Goal: Information Seeking & Learning: Check status

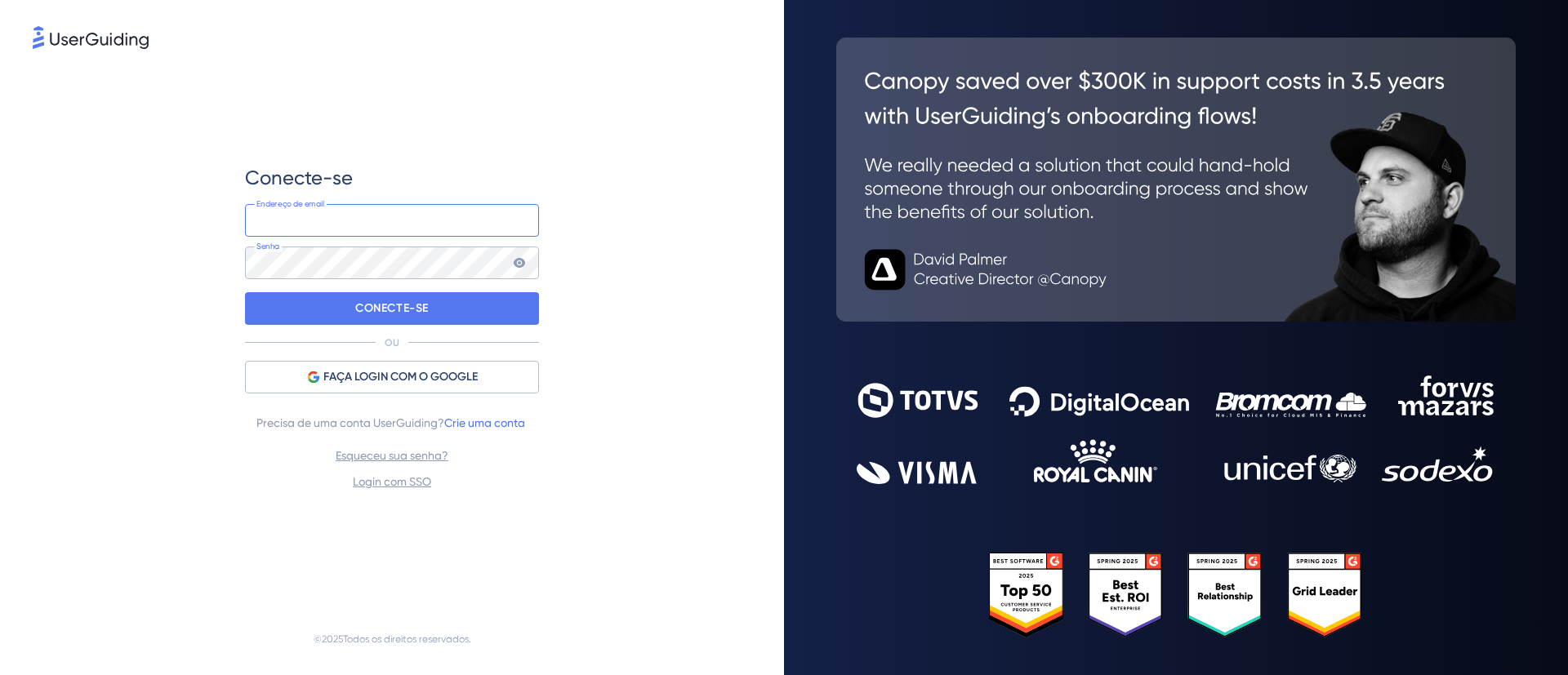
click at [347, 217] on input "email" at bounding box center [392, 220] width 294 height 32
type input "[PERSON_NAME][EMAIL_ADDRESS][PERSON_NAME][PERSON_NAME][DOMAIN_NAME]"
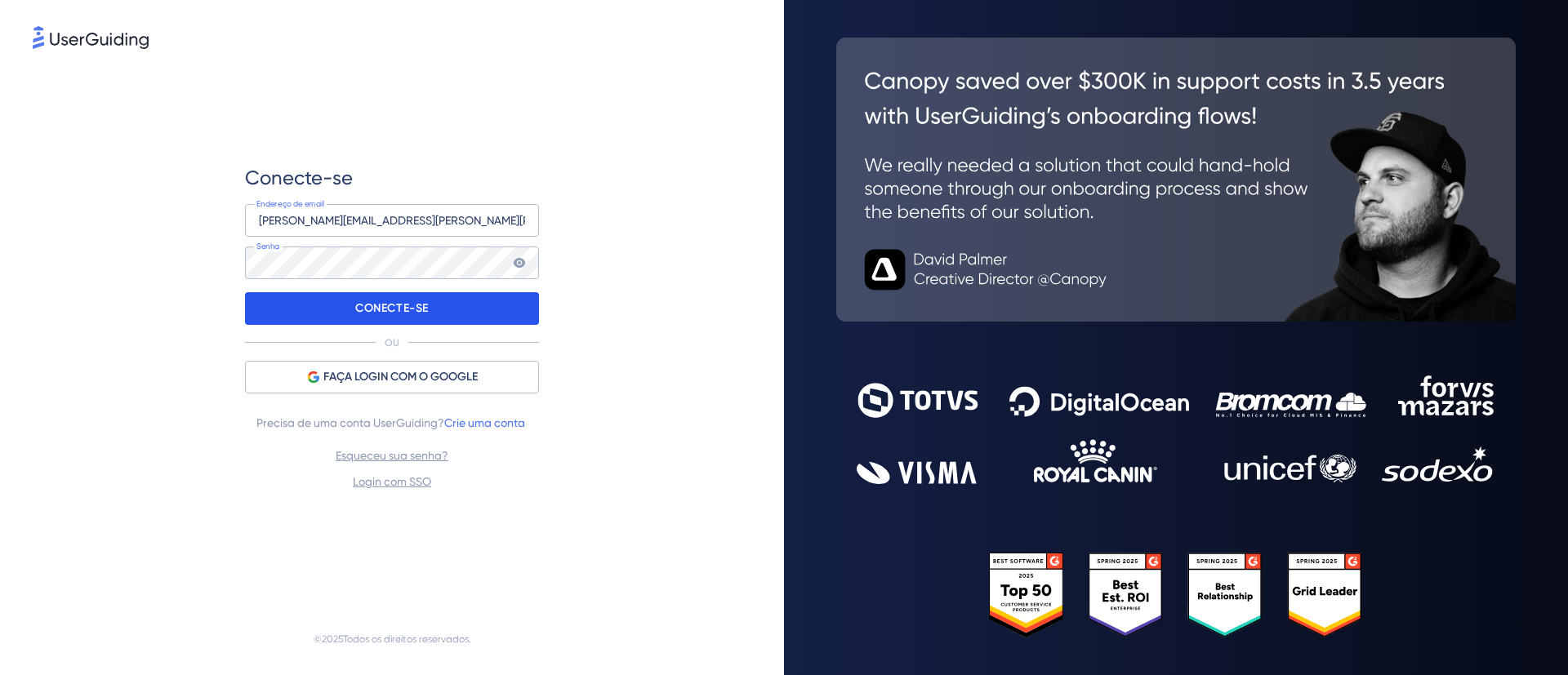
click at [455, 309] on div "CONECTE-SE" at bounding box center [392, 308] width 294 height 32
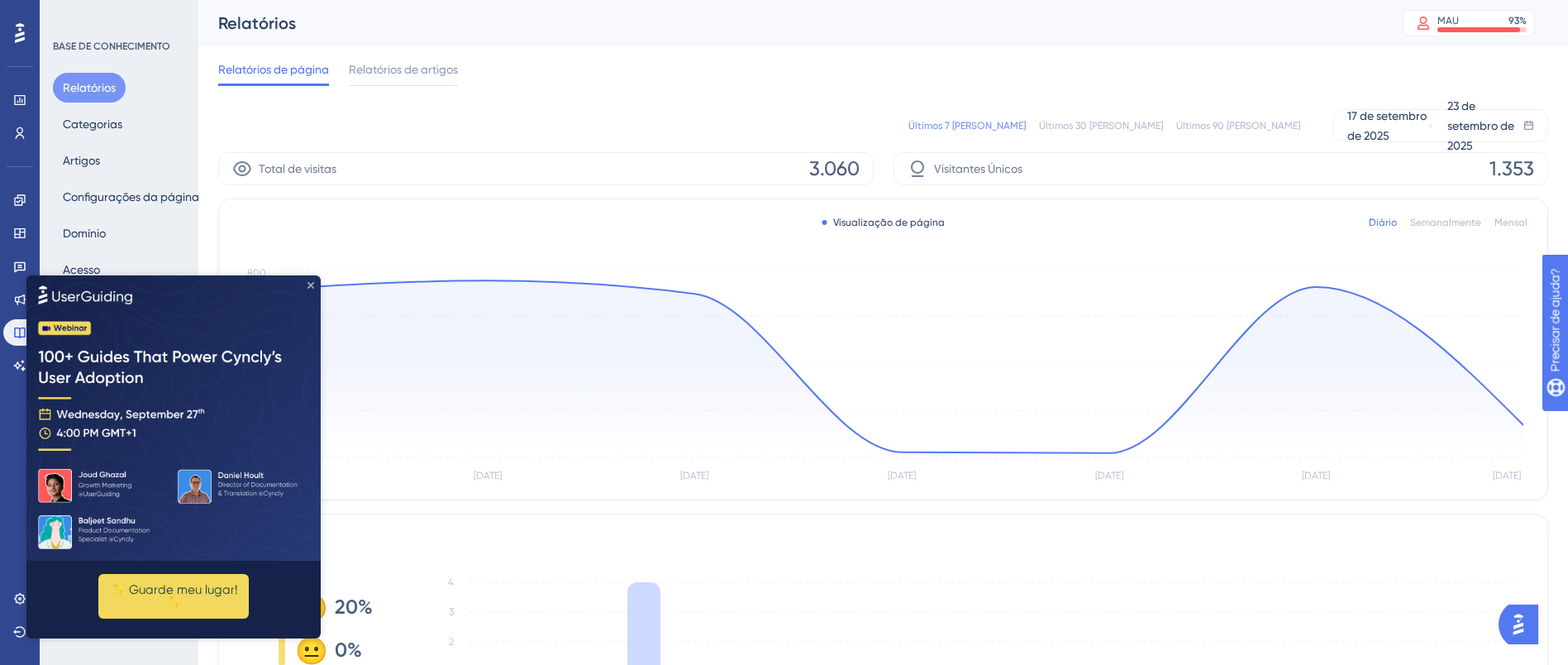
click at [312, 284] on icon "Fechar visualização" at bounding box center [310, 284] width 6 height 6
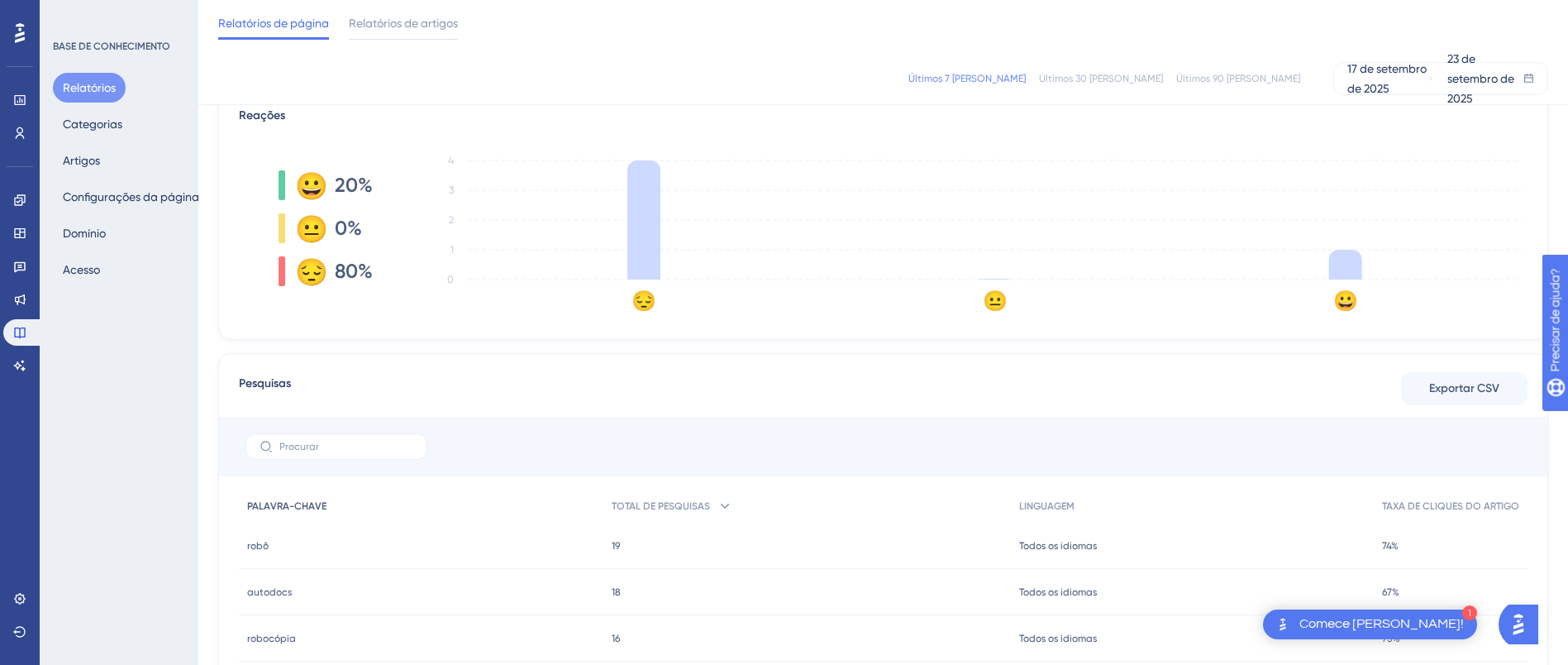
scroll to position [404, 0]
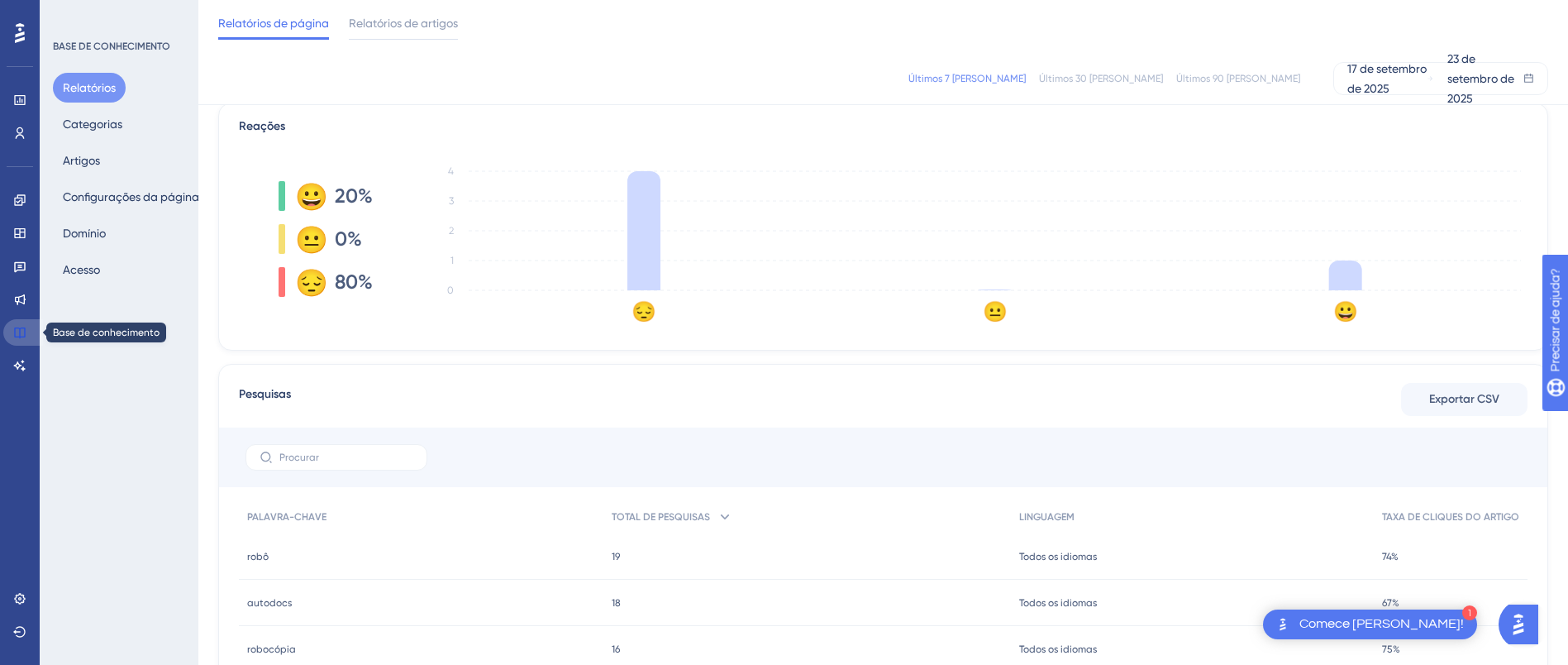
click at [31, 331] on link at bounding box center [23, 332] width 40 height 27
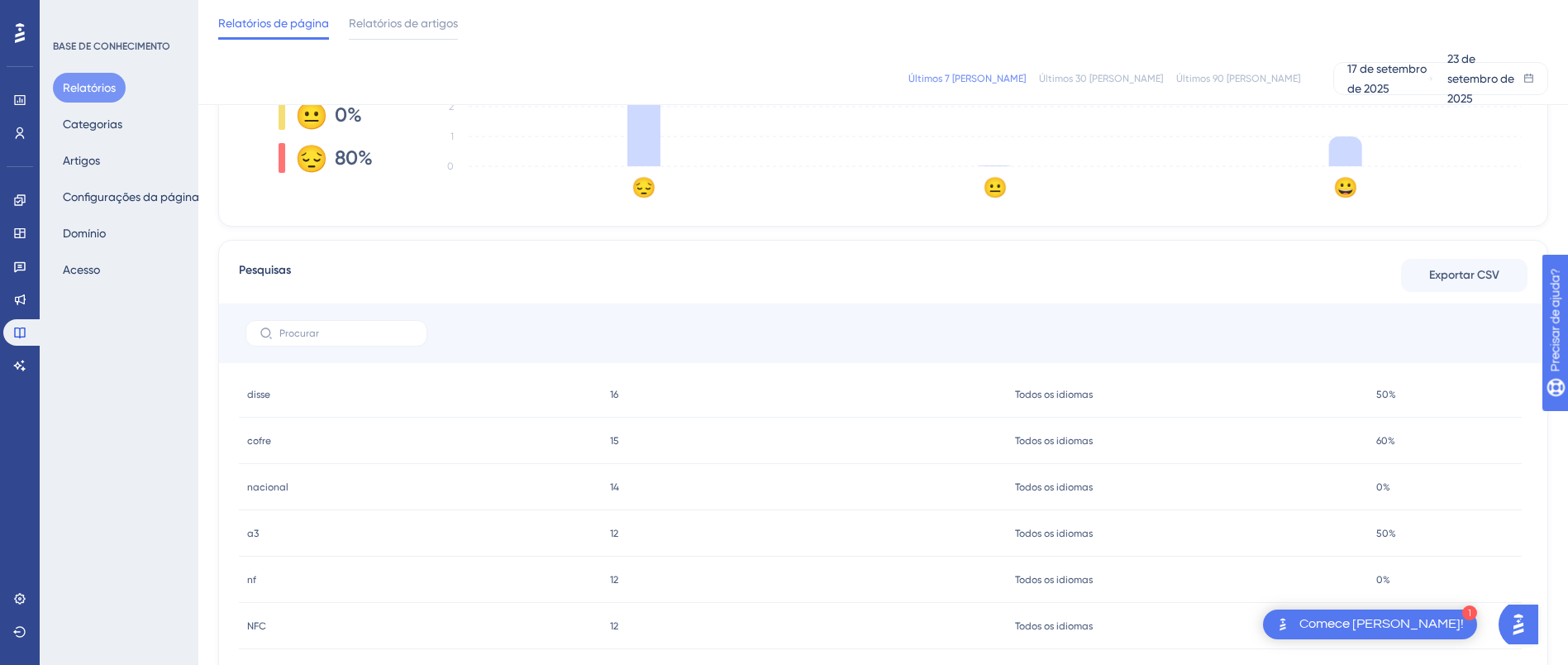
scroll to position [653, 0]
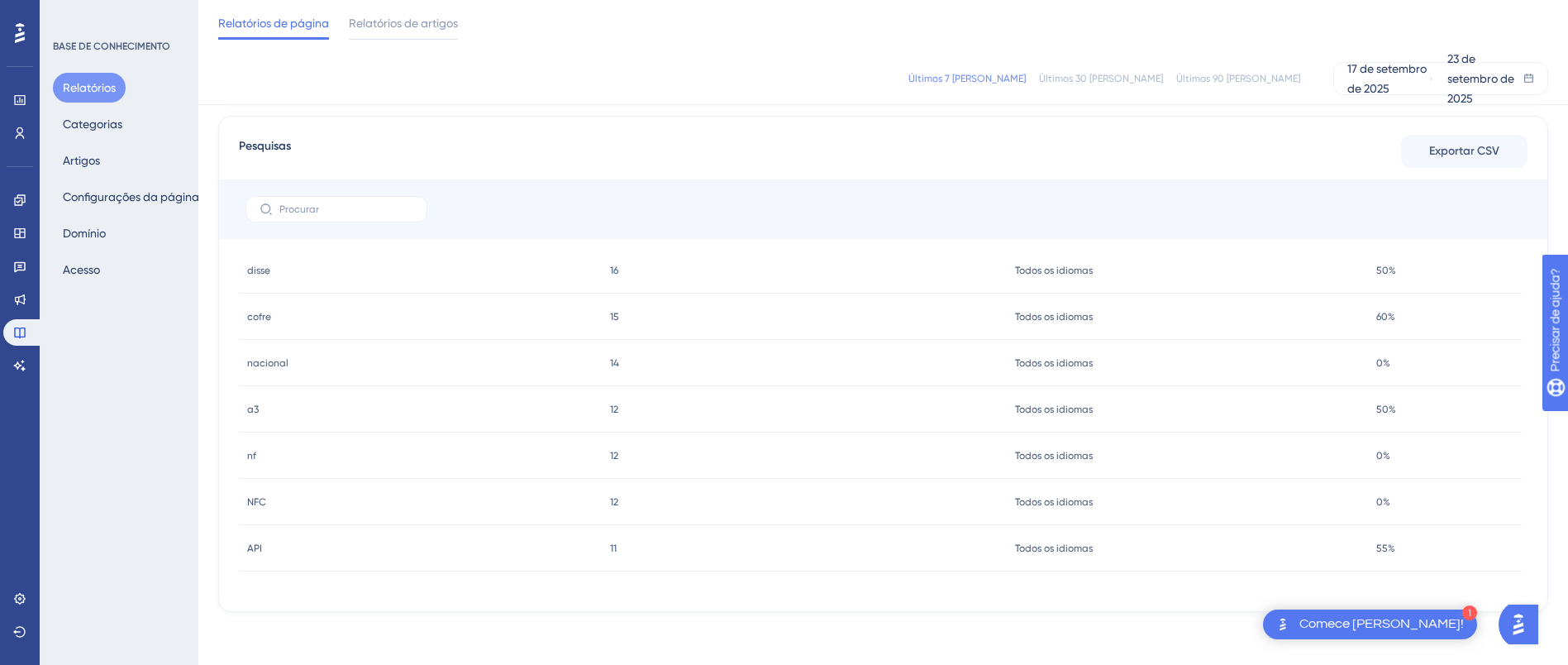
drag, startPoint x: 689, startPoint y: 478, endPoint x: 1267, endPoint y: 155, distance: 662.1
click at [1267, 155] on div "Pesquisas Exportar CSV" at bounding box center [883, 152] width 1289 height 30
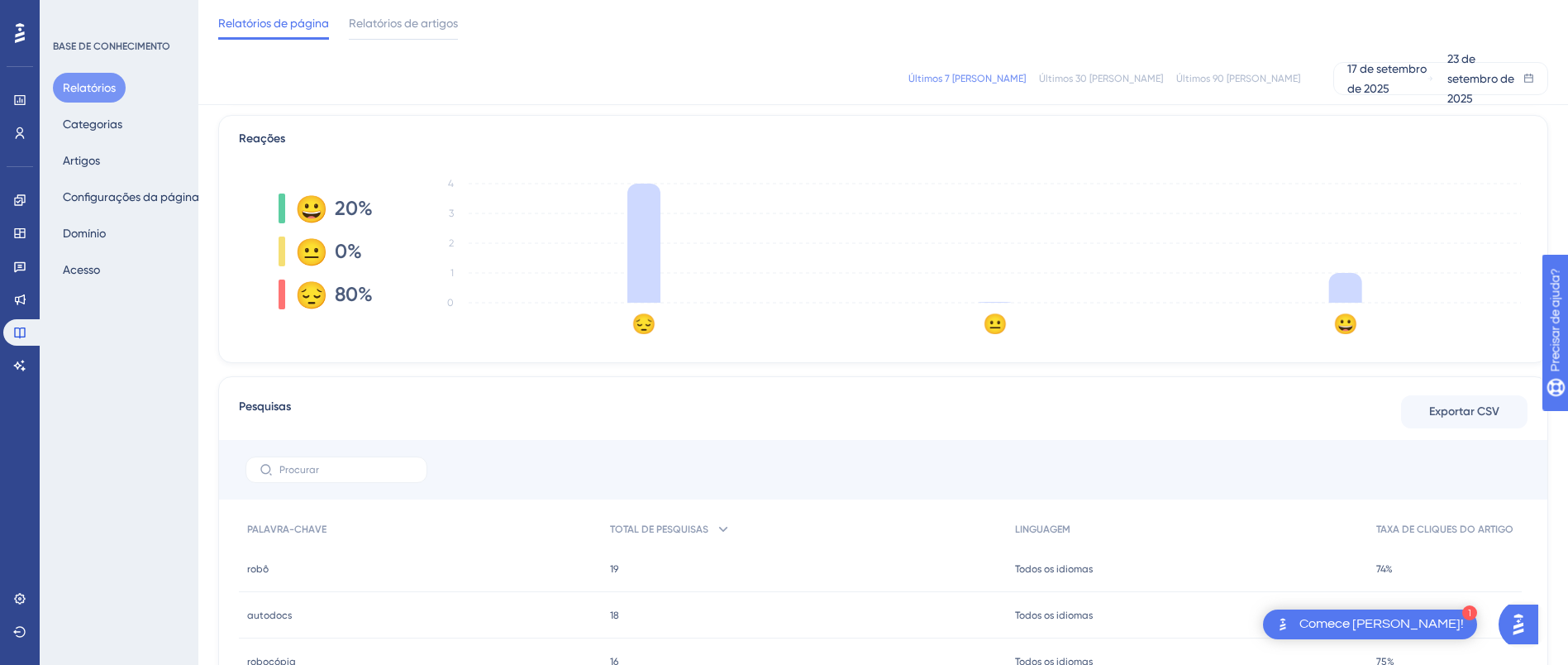
scroll to position [32, 0]
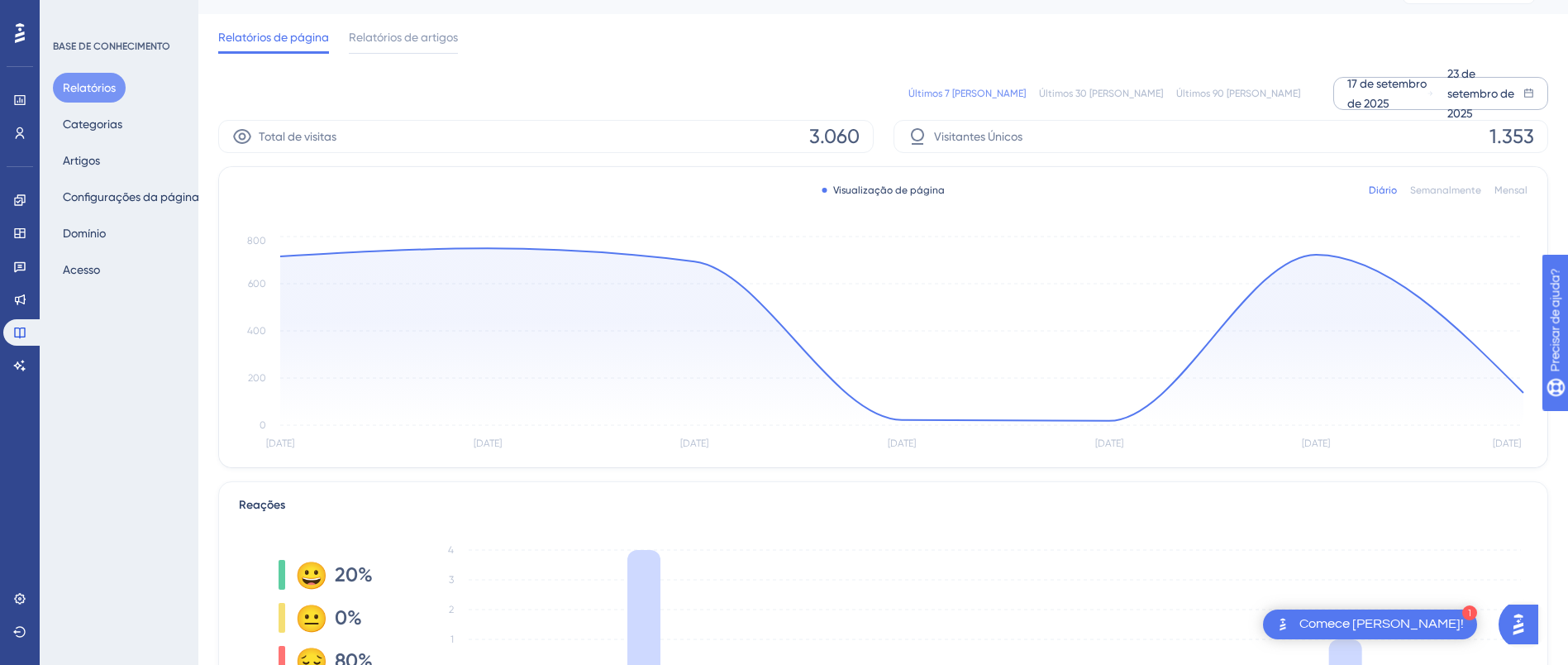
click at [1385, 98] on font "17 de setembro de 2025" at bounding box center [1387, 93] width 80 height 33
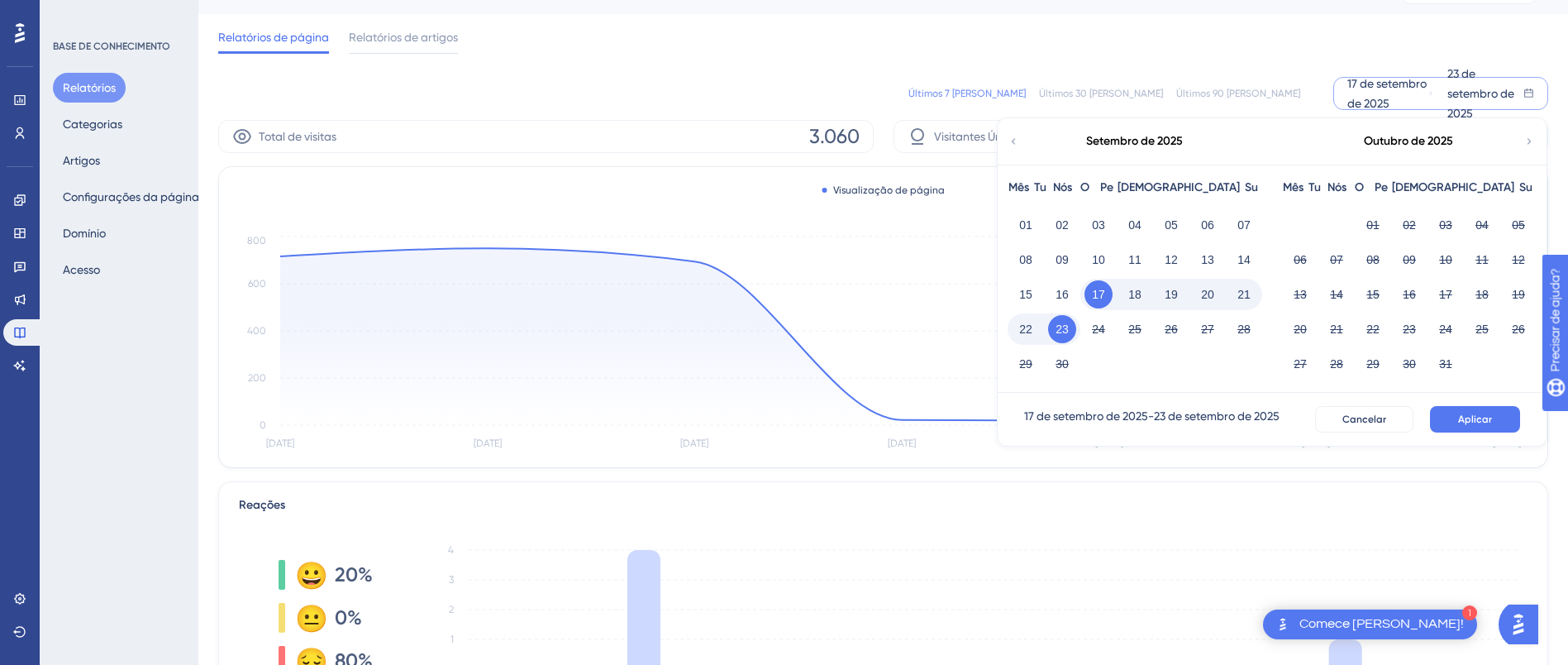
click at [1011, 141] on icon at bounding box center [1013, 141] width 12 height 15
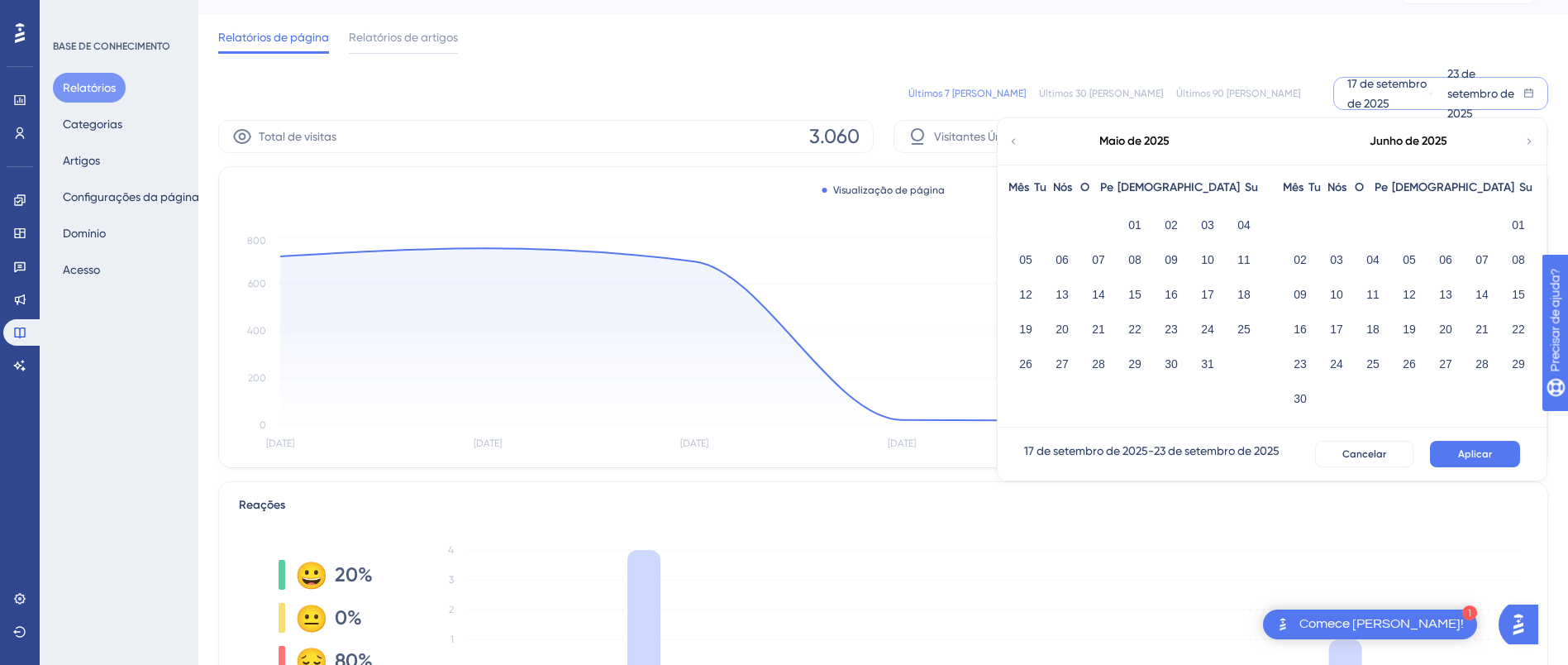
click at [1526, 145] on icon at bounding box center [1529, 141] width 12 height 15
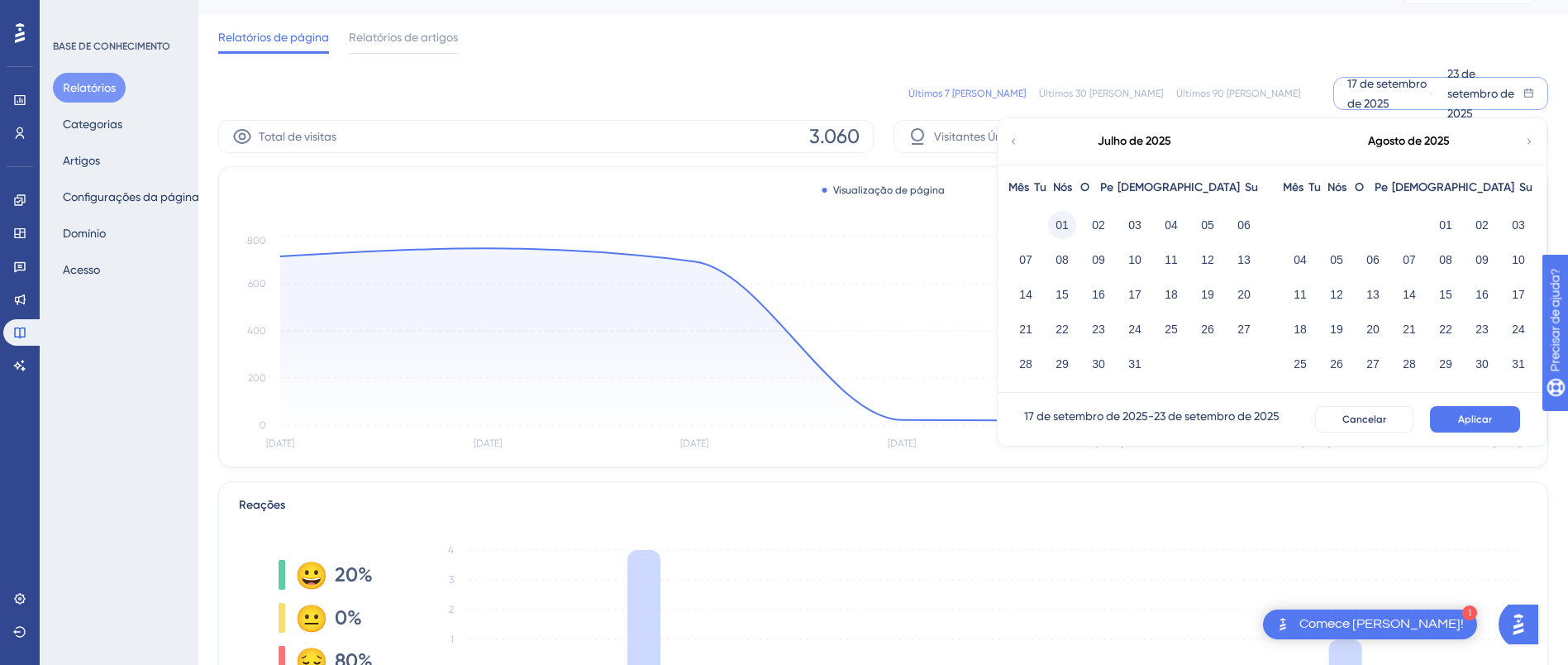
click at [1058, 230] on font "01" at bounding box center [1062, 224] width 13 height 13
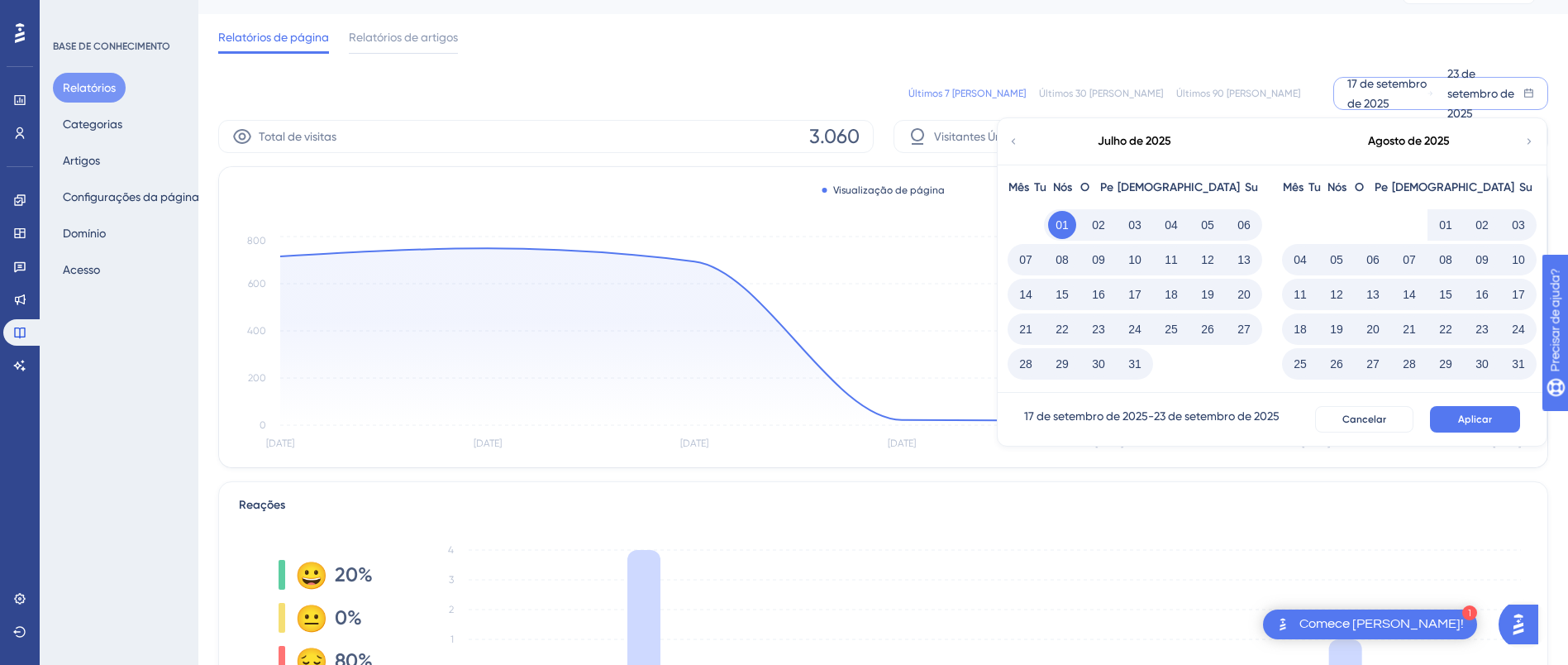
click at [1528, 140] on icon at bounding box center [1529, 141] width 12 height 15
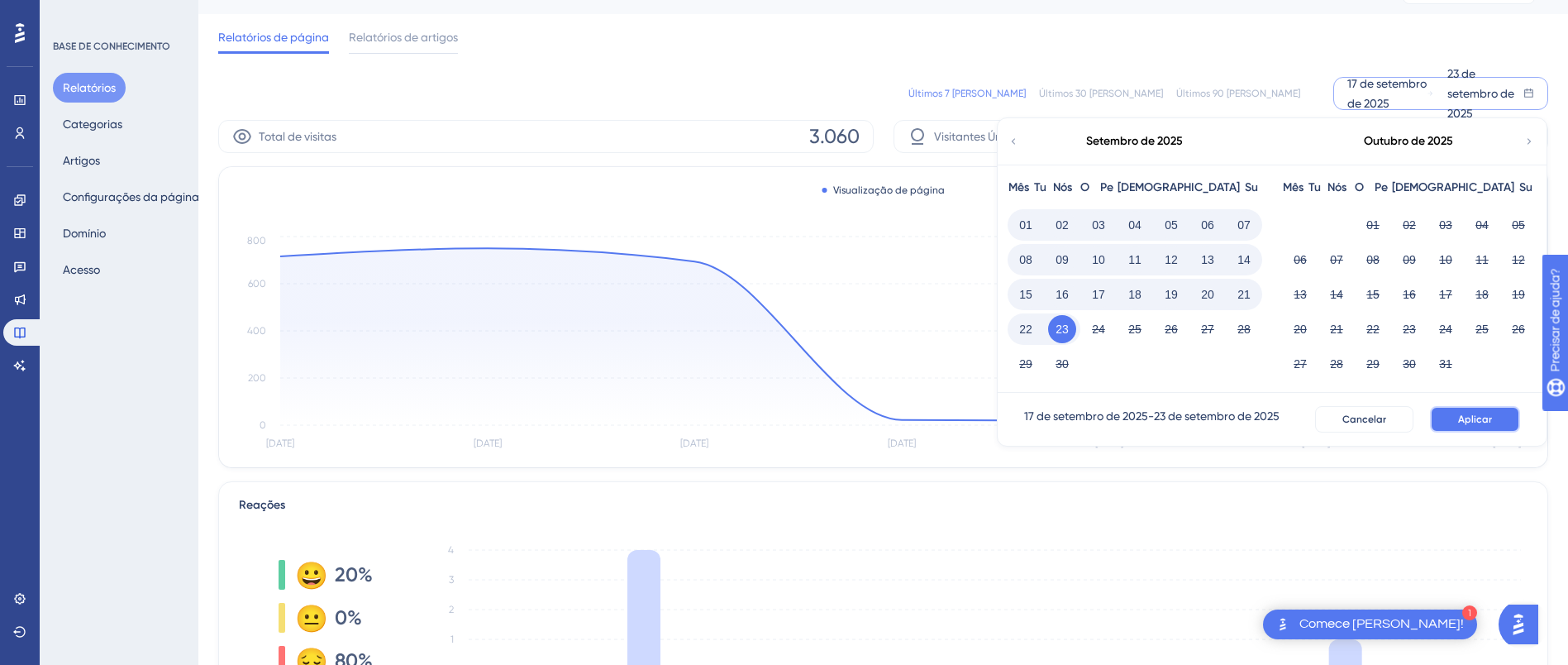
click at [1455, 418] on button "Aplicar" at bounding box center [1475, 419] width 90 height 27
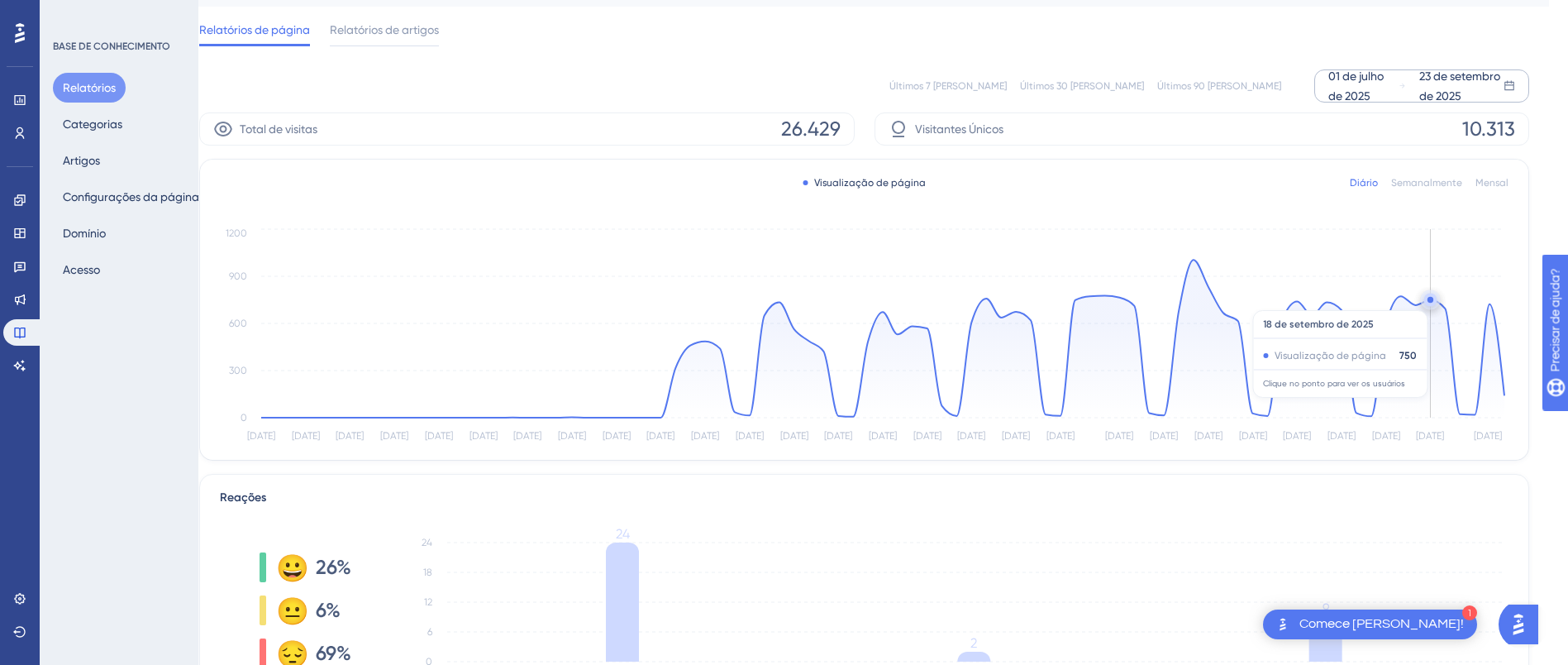
scroll to position [42, 19]
drag, startPoint x: 1338, startPoint y: 361, endPoint x: 1324, endPoint y: 349, distance: 18.4
click at [1328, 352] on icon "[DATE] [DATE] [DATE] [DATE] [DATE] [DATE] [DATE] [DATE] [DATE] [DATE] [DATE] [D…" at bounding box center [864, 334] width 1289 height 222
click at [1273, 129] on div "Visitantes Únicos 10.313" at bounding box center [1202, 127] width 655 height 33
click at [1504, 394] on circle at bounding box center [1503, 394] width 6 height 6
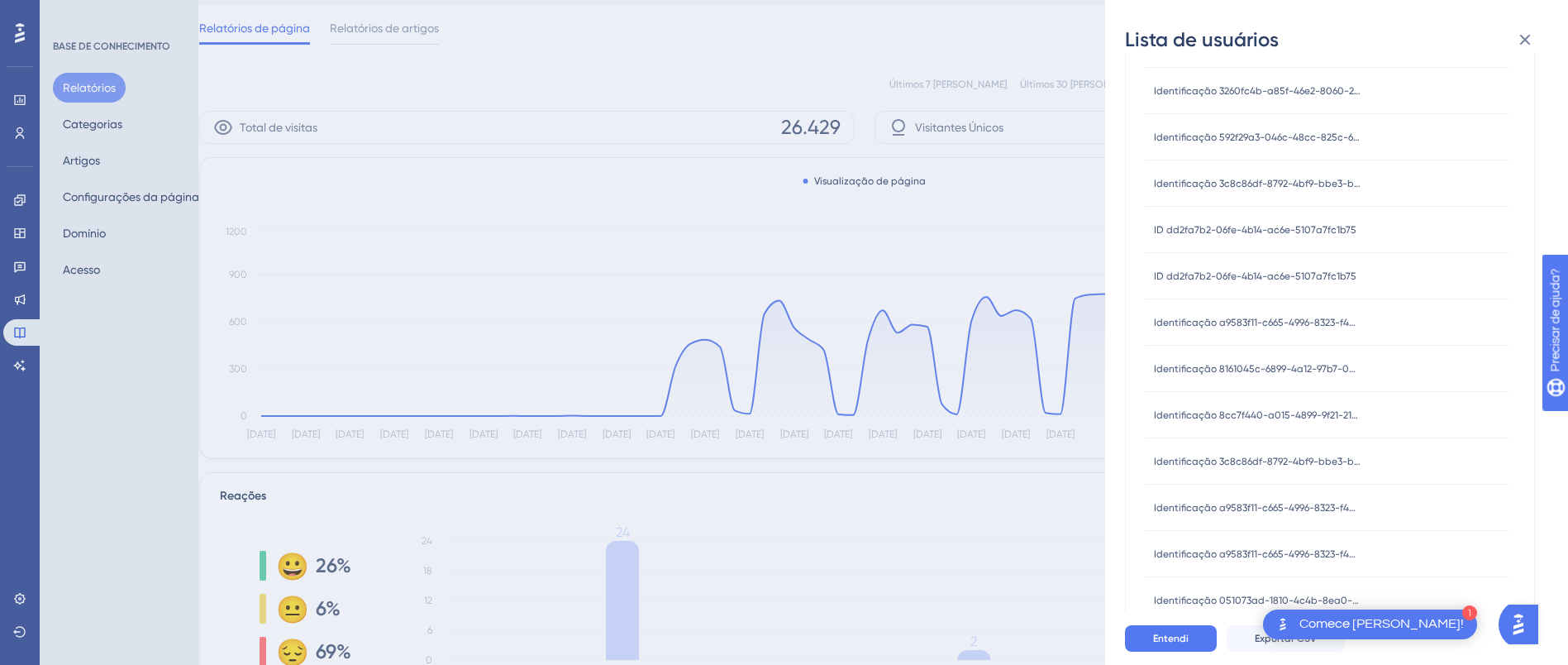
scroll to position [248, 0]
click at [1353, 317] on font "Identificação a9583f11-c665-4996-8323-f4d14edb7e74" at bounding box center [1279, 317] width 250 height 12
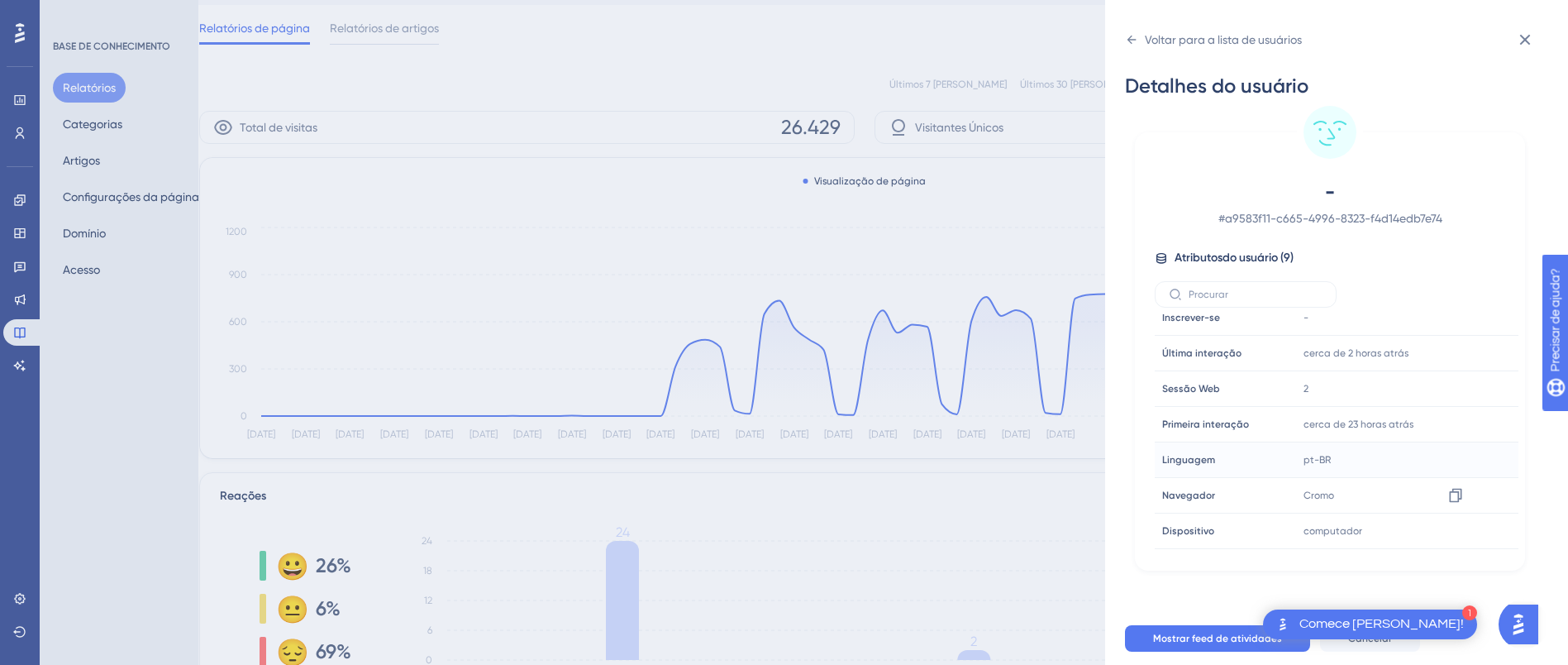
scroll to position [77, 0]
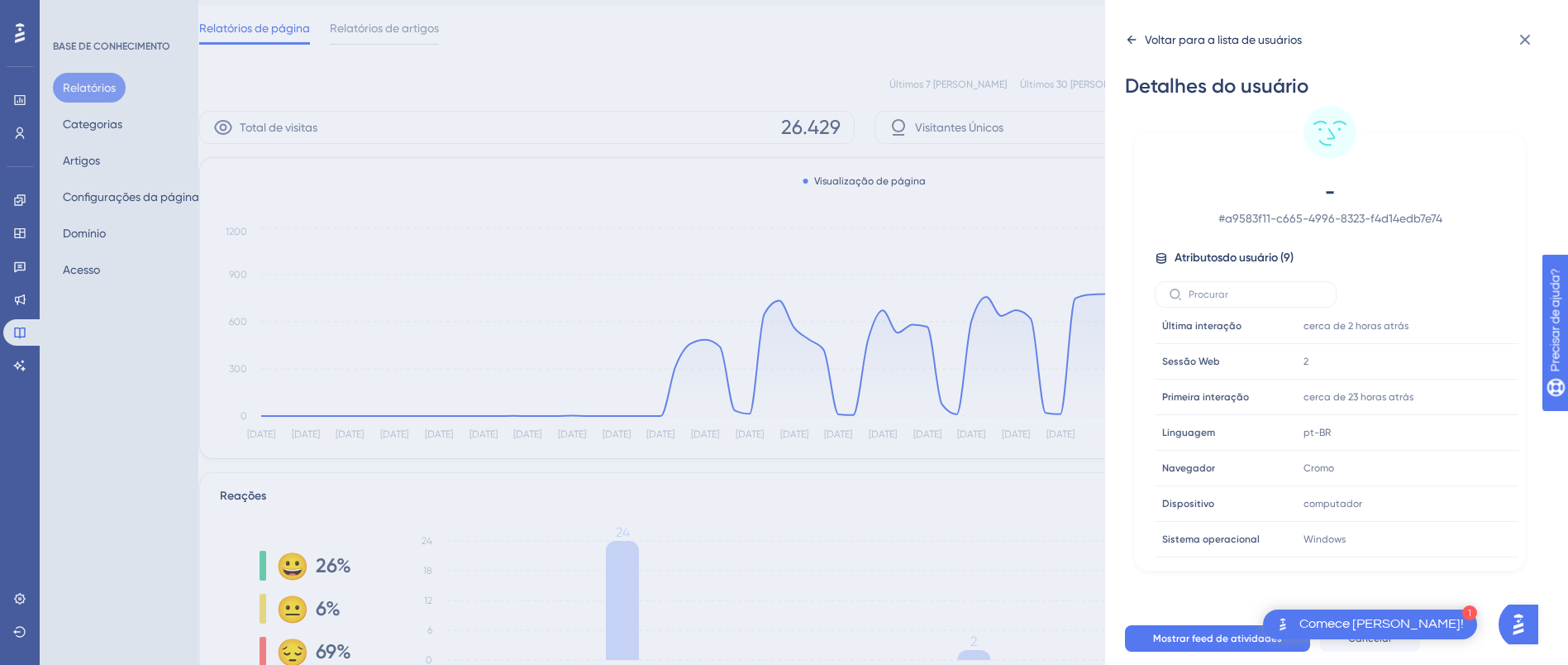
click at [1134, 46] on div "Voltar para a lista de usuários" at bounding box center [1213, 40] width 177 height 27
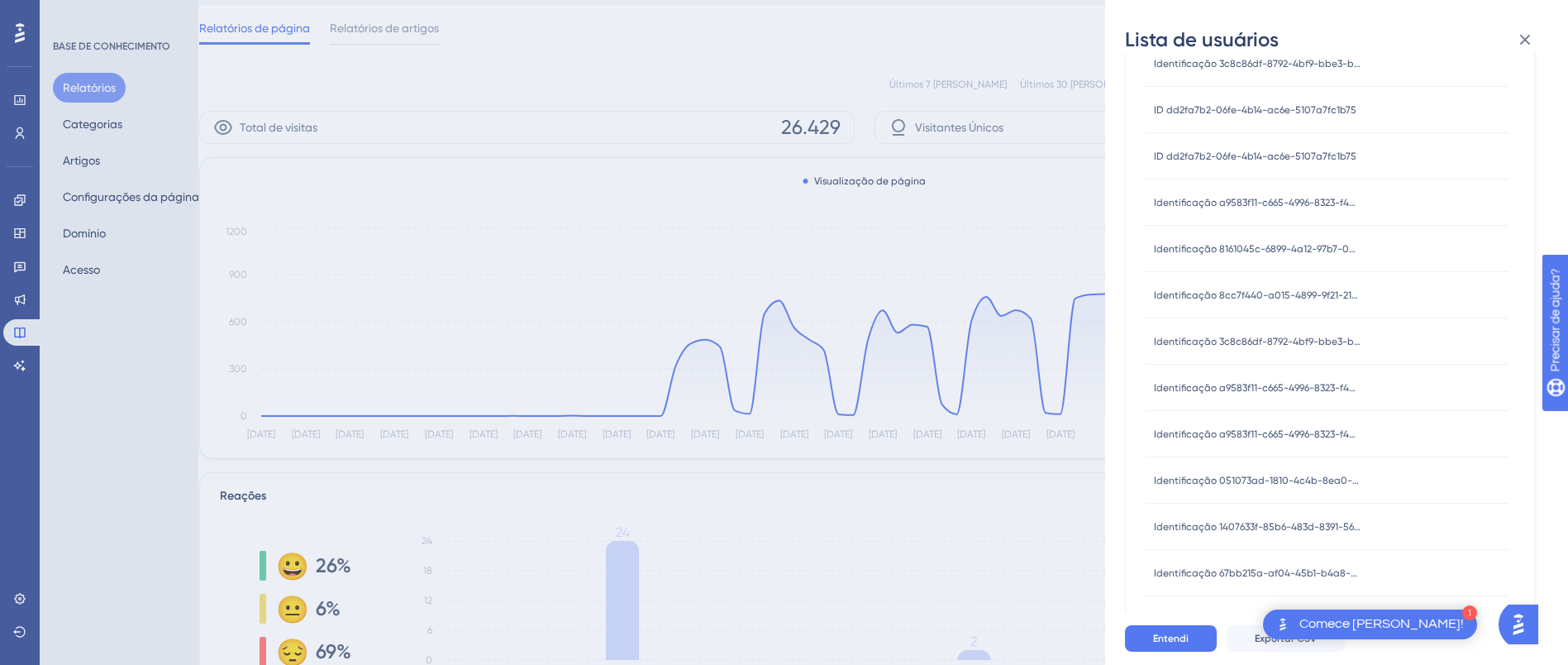
scroll to position [372, 0]
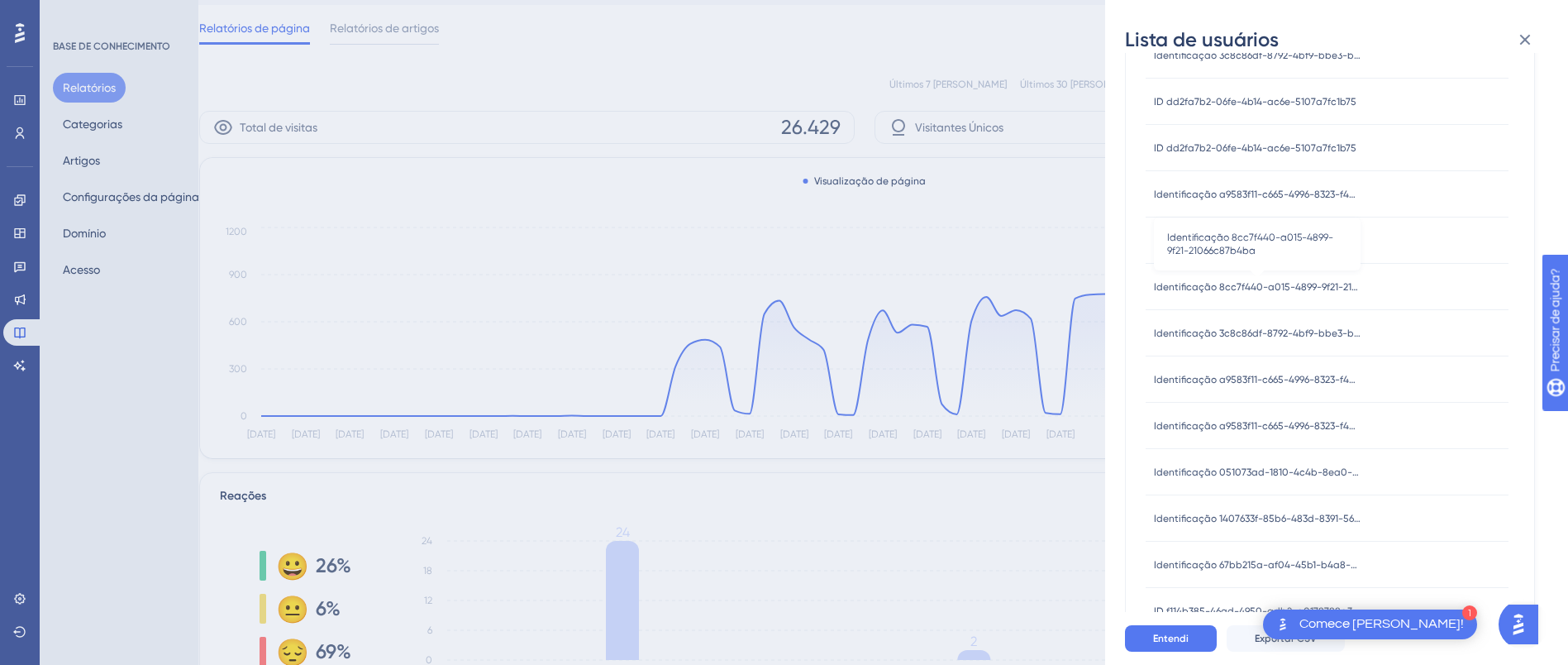
click at [1291, 286] on font "Identificação 8cc7f440-a015-4899-9f21-21066c87b4ba" at bounding box center [1282, 286] width 256 height 12
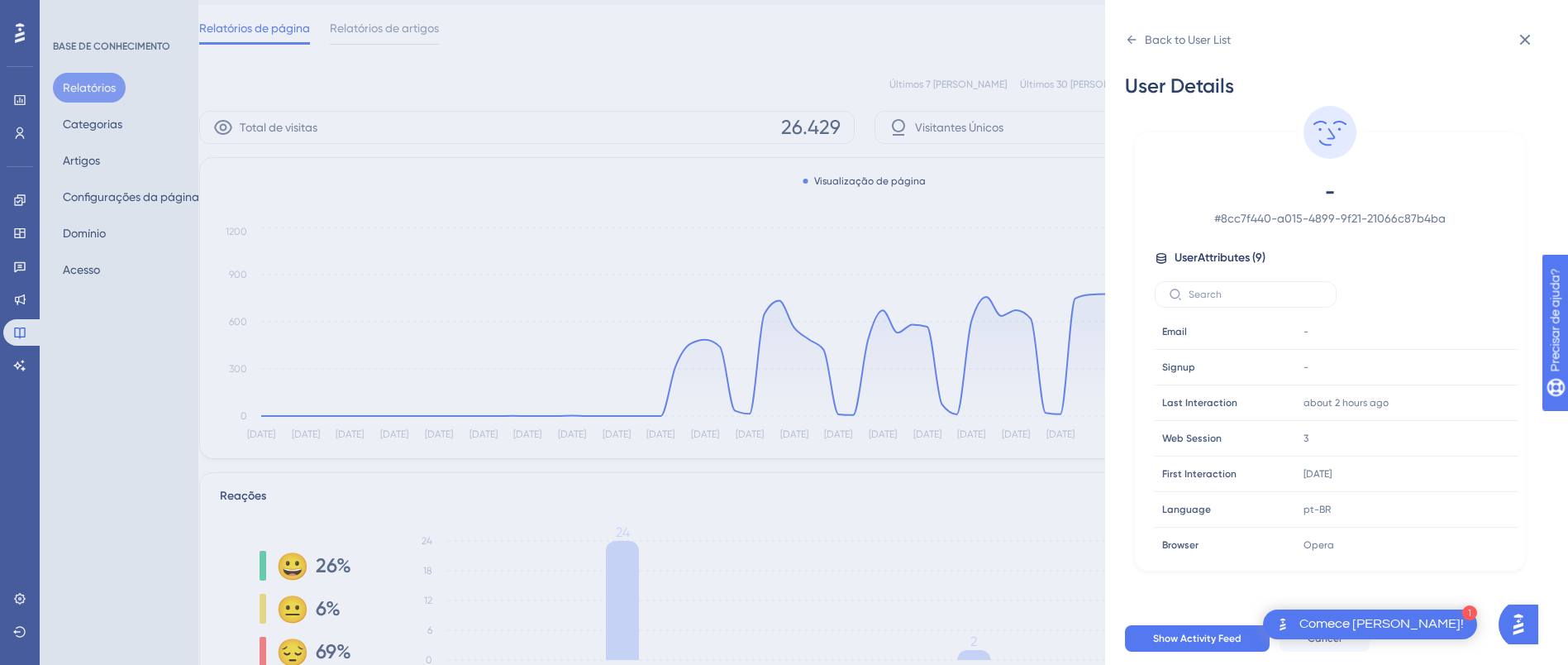
scroll to position [0, 0]
click at [1402, 219] on font "8cc7f440-a015-4899-9f21-21066c87b4ba" at bounding box center [1333, 218] width 225 height 13
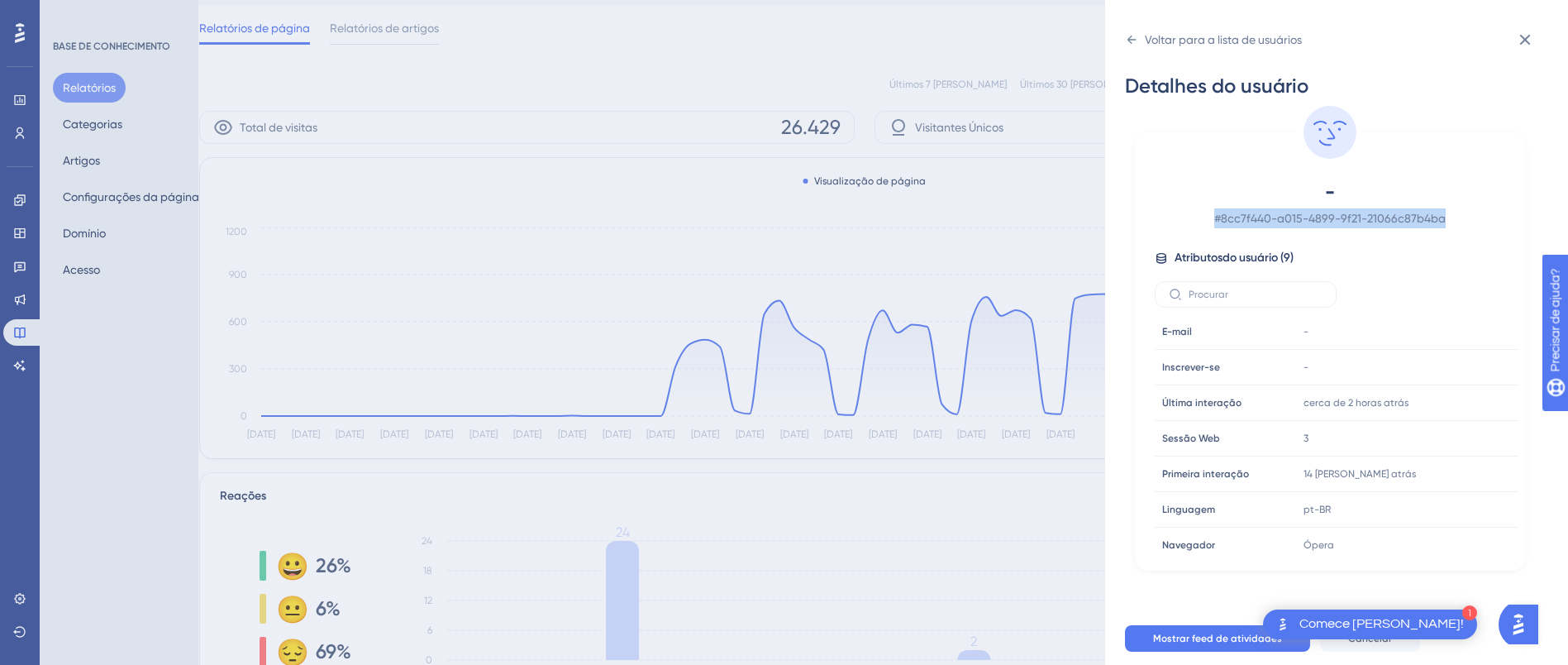
click at [1402, 219] on font "8cc7f440-a015-4899-9f21-21066c87b4ba" at bounding box center [1333, 218] width 225 height 13
copy div "# 8cc7f440-a015-4899-9f21-21066c87b4ba"
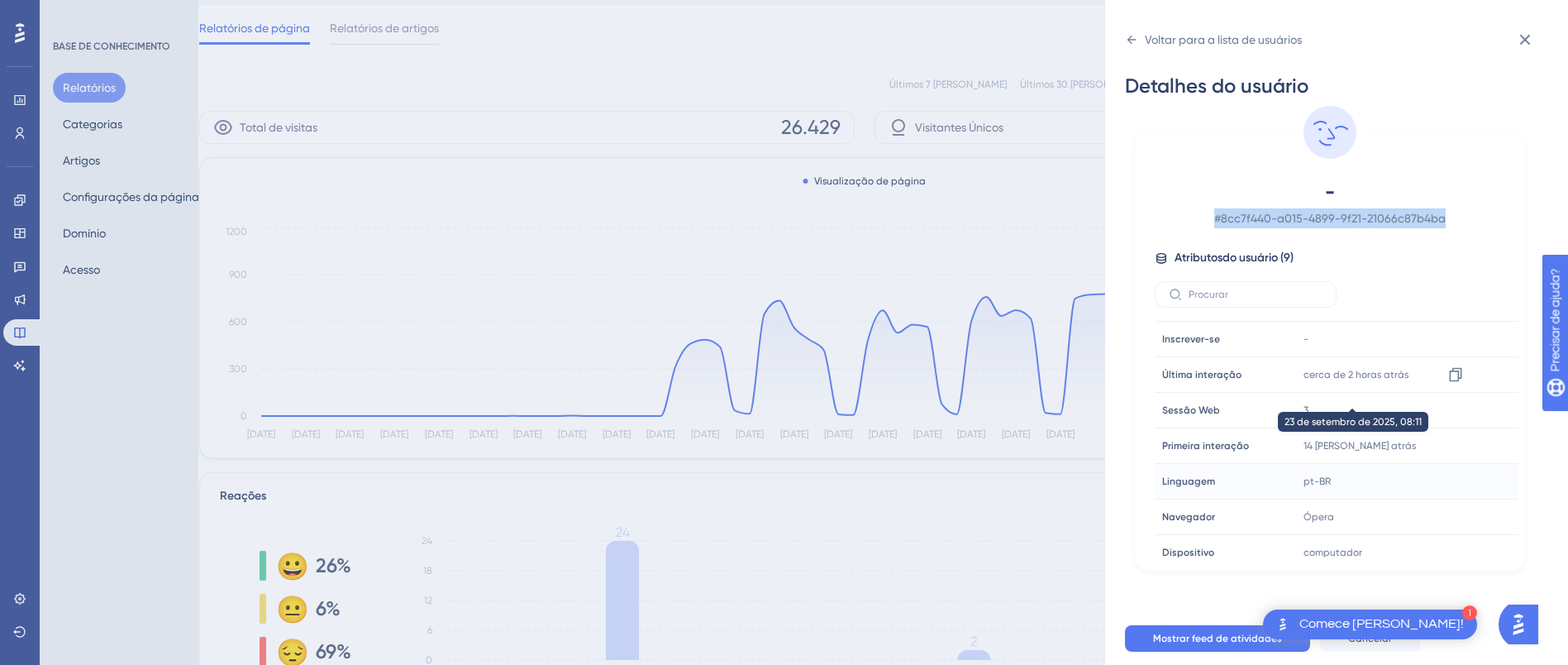
scroll to position [77, 0]
